Goal: Task Accomplishment & Management: Complete application form

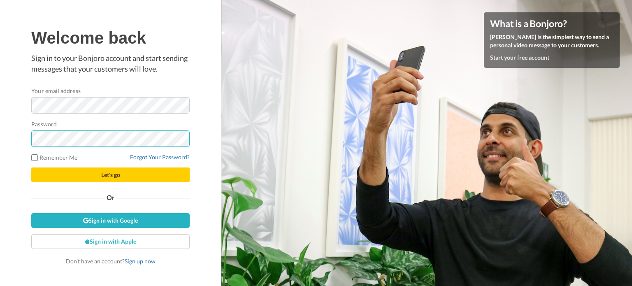
click at [31, 168] on button "Let's go" at bounding box center [110, 175] width 158 height 15
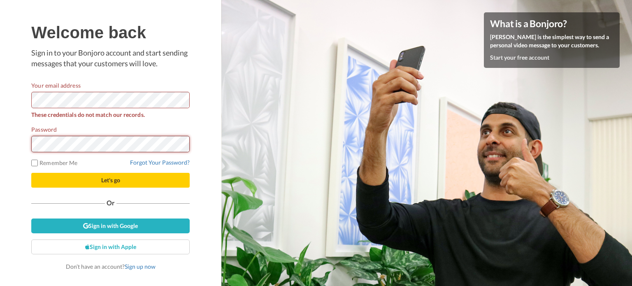
click at [31, 173] on button "Let's go" at bounding box center [110, 180] width 158 height 15
